Goal: Find specific page/section: Find specific page/section

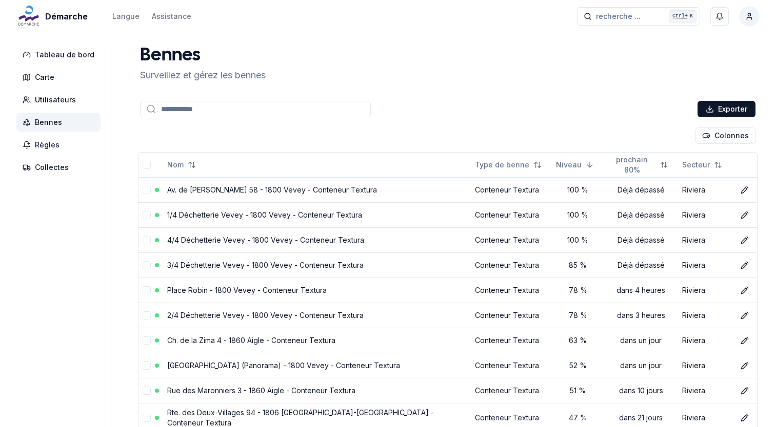
scroll to position [141, 0]
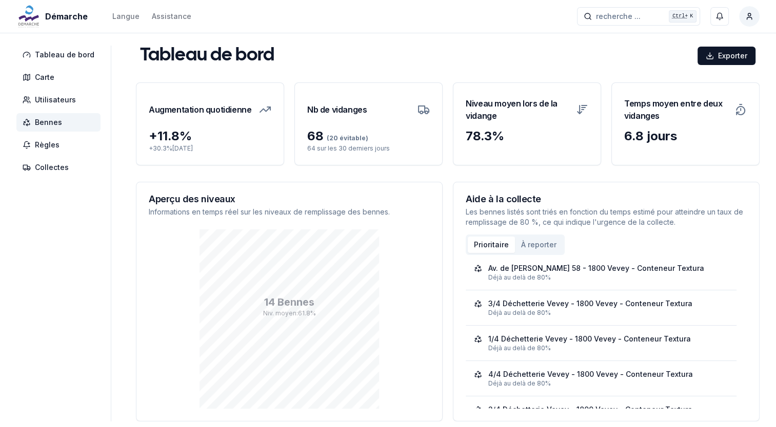
click at [27, 123] on icon at bounding box center [27, 122] width 8 height 8
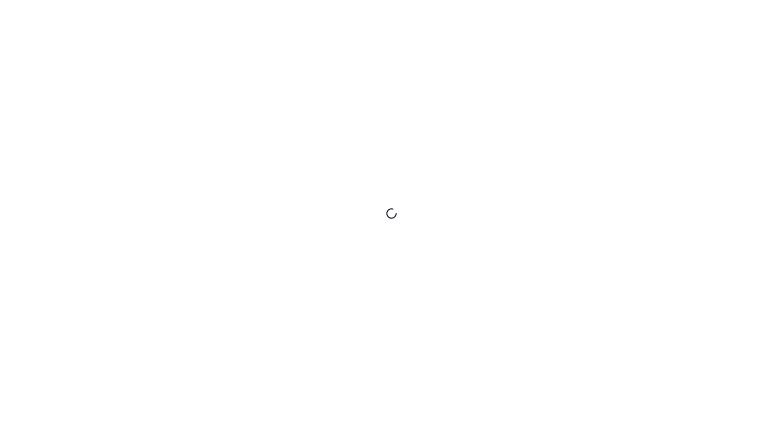
drag, startPoint x: 27, startPoint y: 123, endPoint x: 264, endPoint y: 186, distance: 246.1
click at [264, 186] on div at bounding box center [391, 213] width 783 height 427
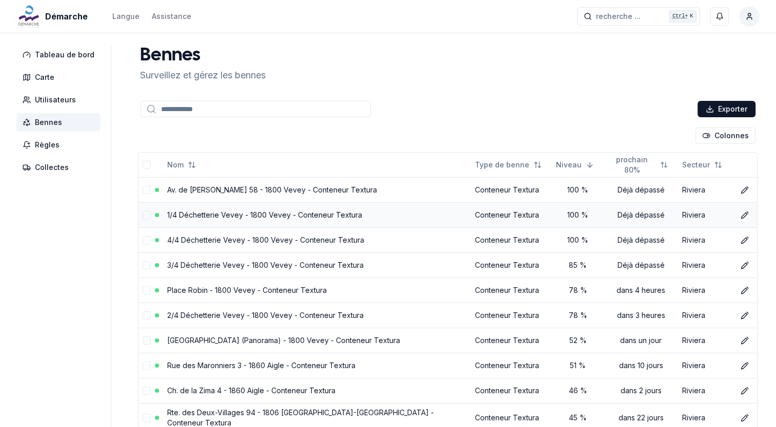
click at [309, 215] on link "1/4 Déchetterie Vevey - 1800 Vevey - Conteneur Textura" at bounding box center [264, 215] width 195 height 9
